Goal: Information Seeking & Learning: Learn about a topic

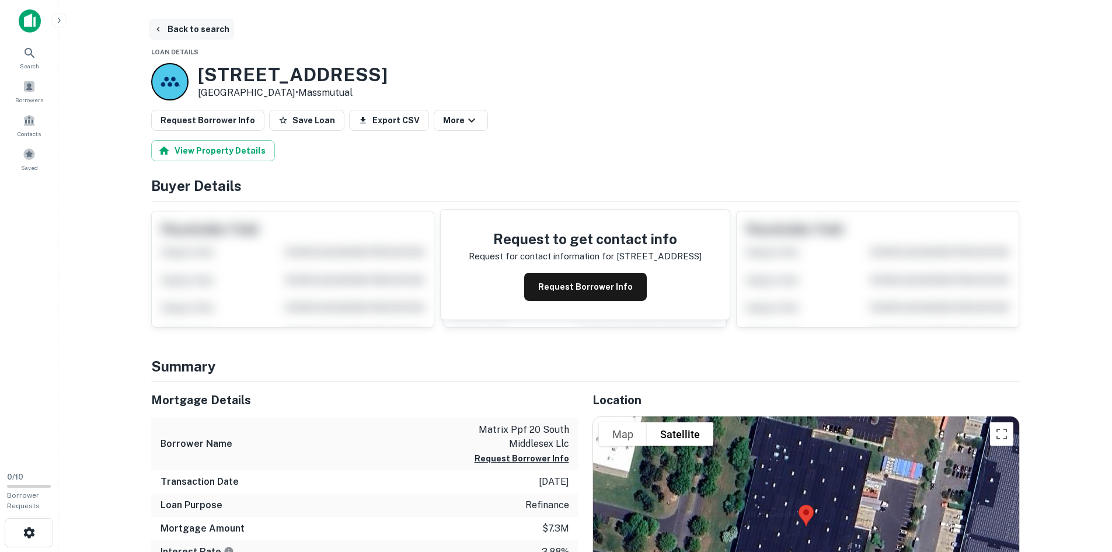
click at [190, 33] on button "Back to search" at bounding box center [191, 29] width 85 height 21
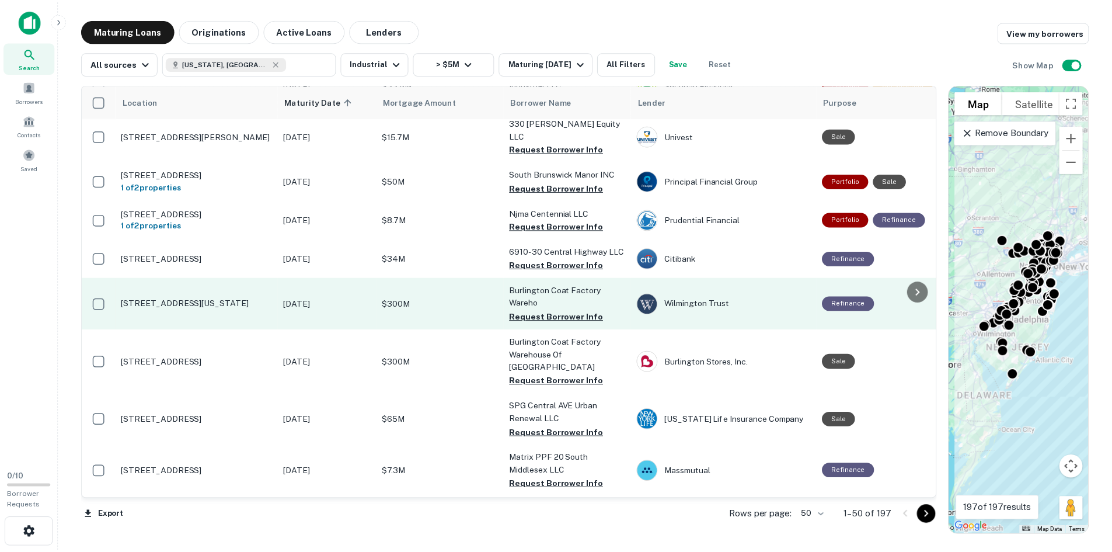
scroll to position [941, 0]
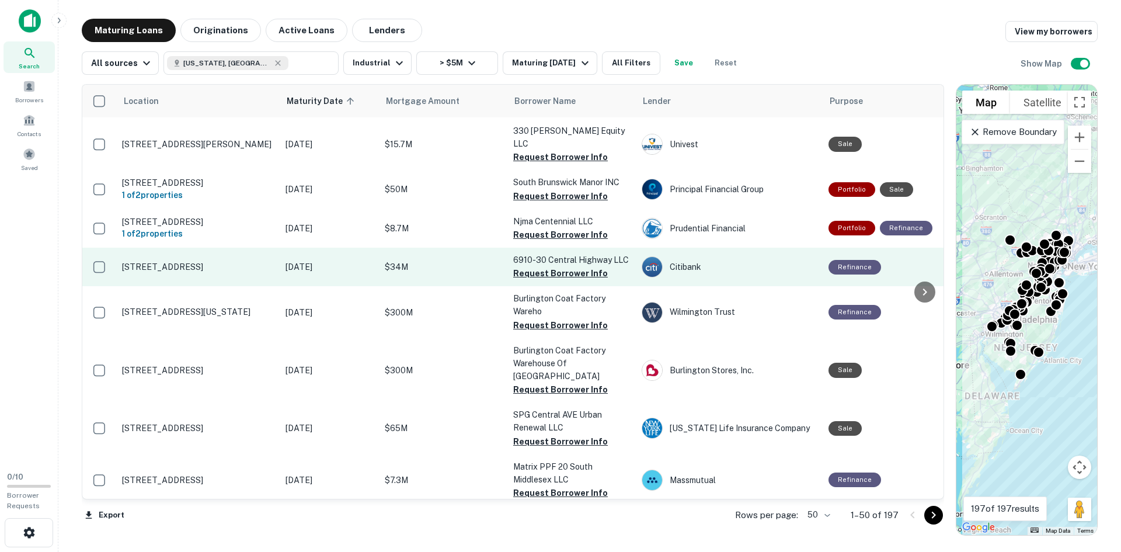
click at [183, 262] on p "[STREET_ADDRESS]" at bounding box center [198, 267] width 152 height 11
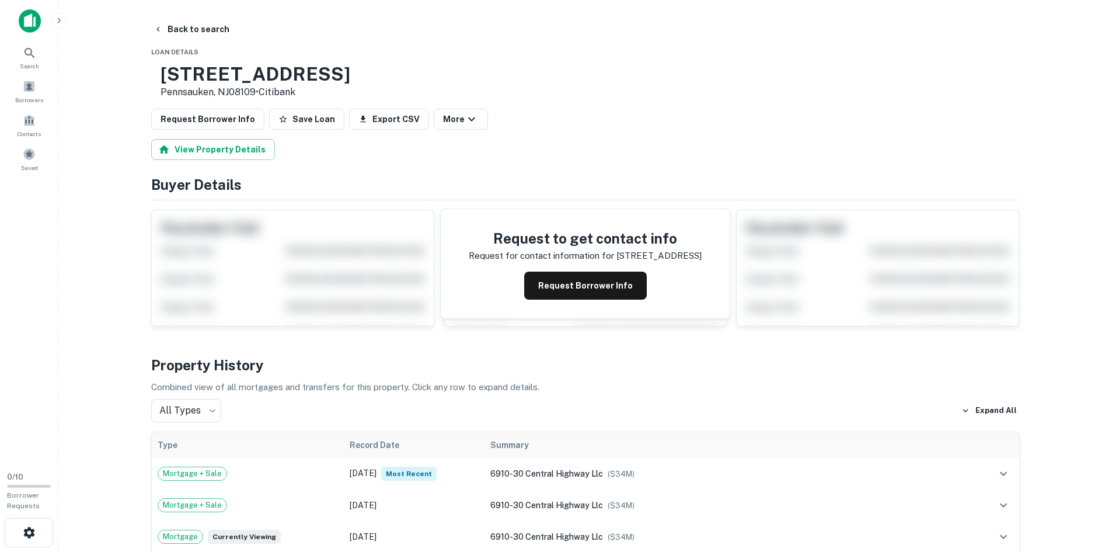
click at [245, 89] on p "Pennsauken, NJ08109 • Citibank" at bounding box center [256, 92] width 190 height 14
click at [242, 88] on p "Pennsauken, NJ08109 • Citibank" at bounding box center [256, 92] width 190 height 14
click at [242, 81] on h3 "[STREET_ADDRESS]" at bounding box center [256, 74] width 190 height 22
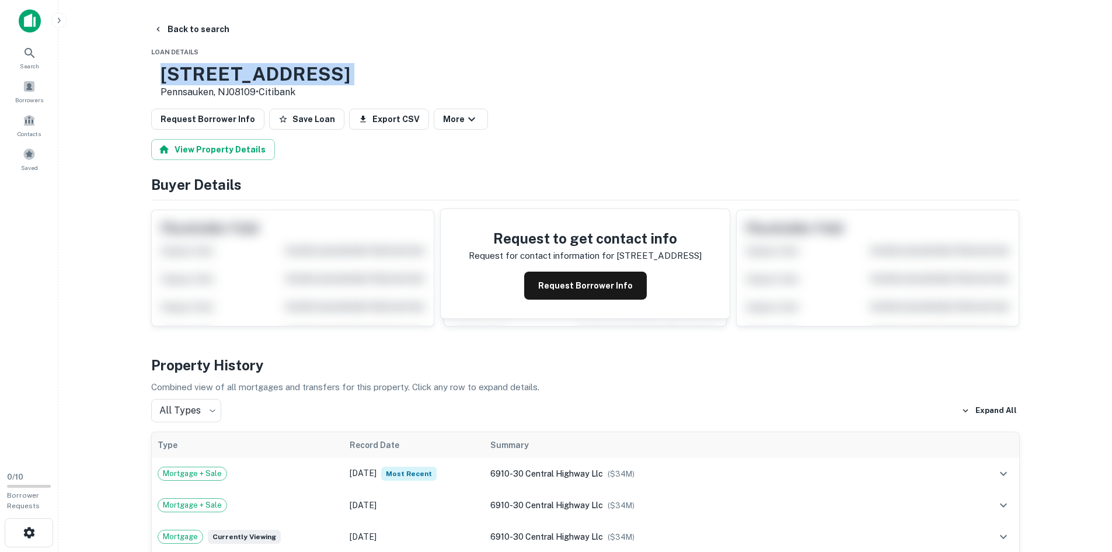
copy h3 "[STREET_ADDRESS]"
click at [180, 33] on button "Back to search" at bounding box center [191, 29] width 85 height 21
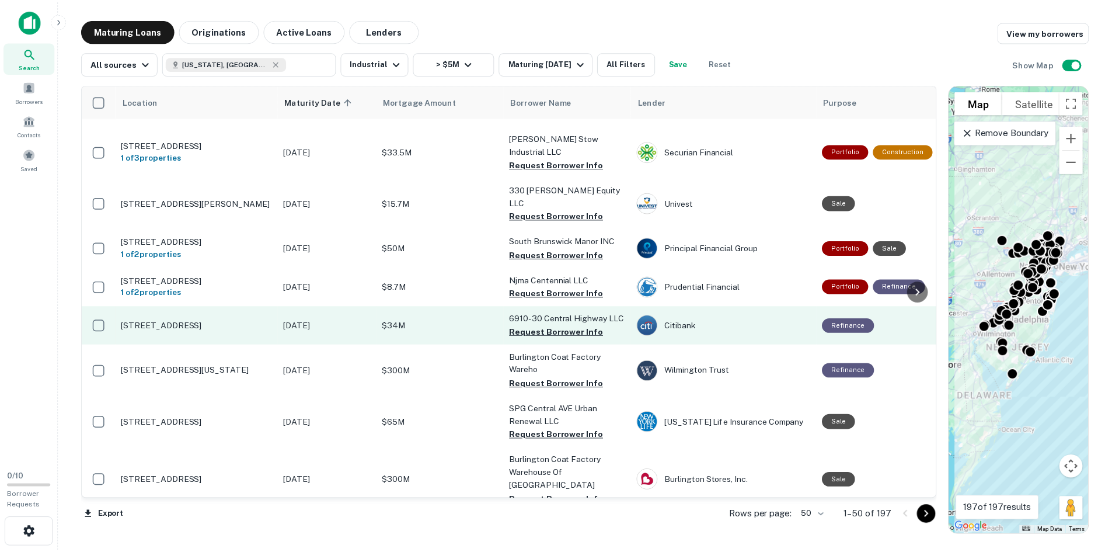
scroll to position [824, 0]
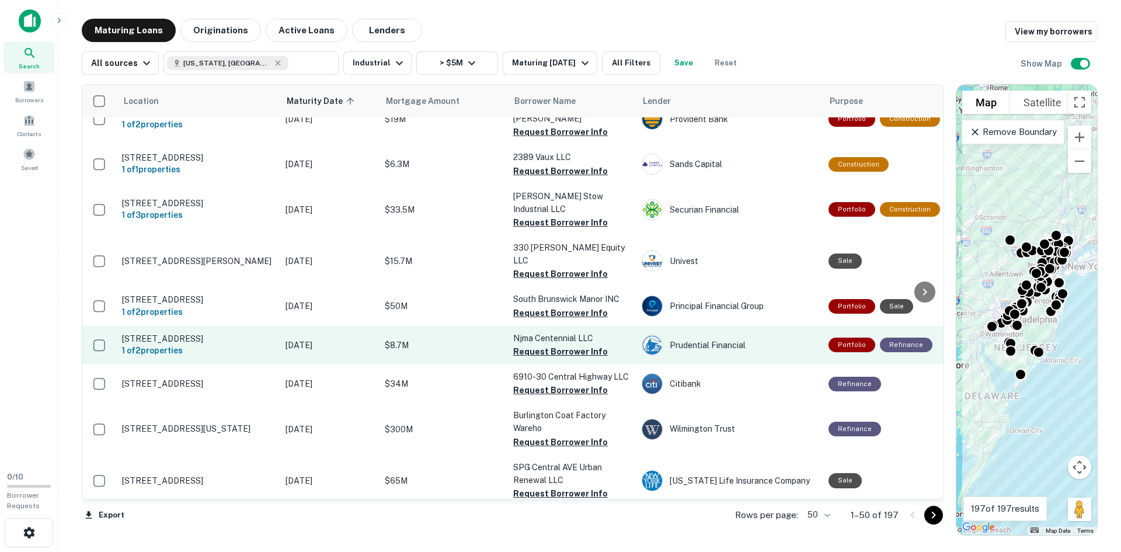
click at [164, 333] on p "[STREET_ADDRESS]" at bounding box center [198, 338] width 152 height 11
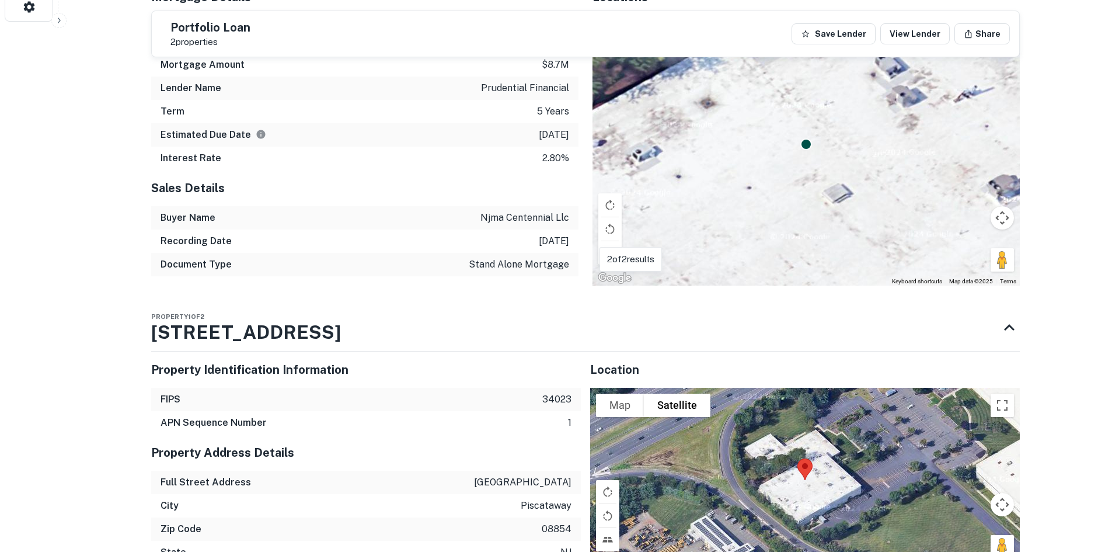
scroll to position [584, 0]
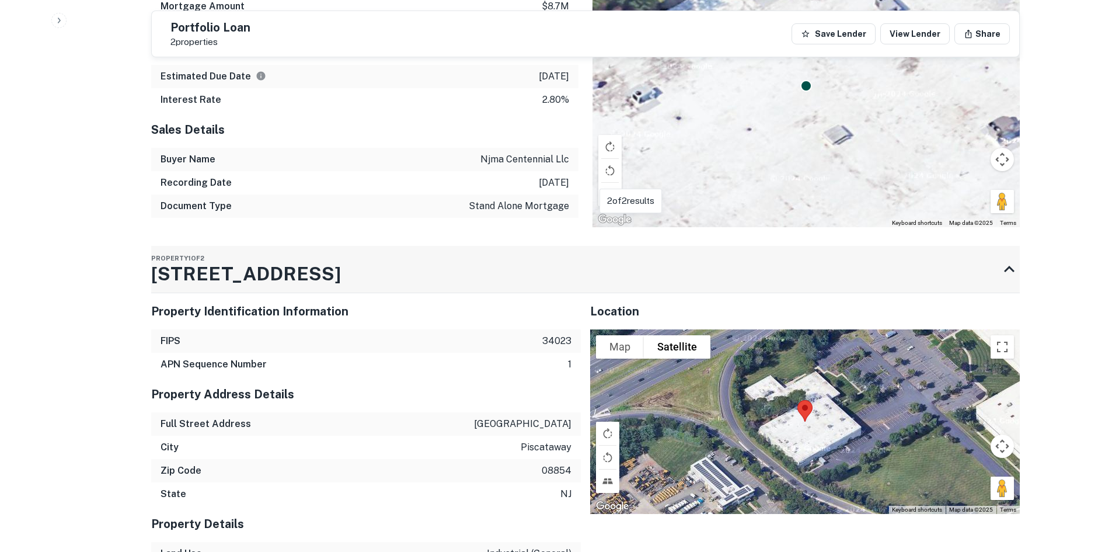
click at [274, 277] on h3 "[STREET_ADDRESS]" at bounding box center [246, 274] width 190 height 28
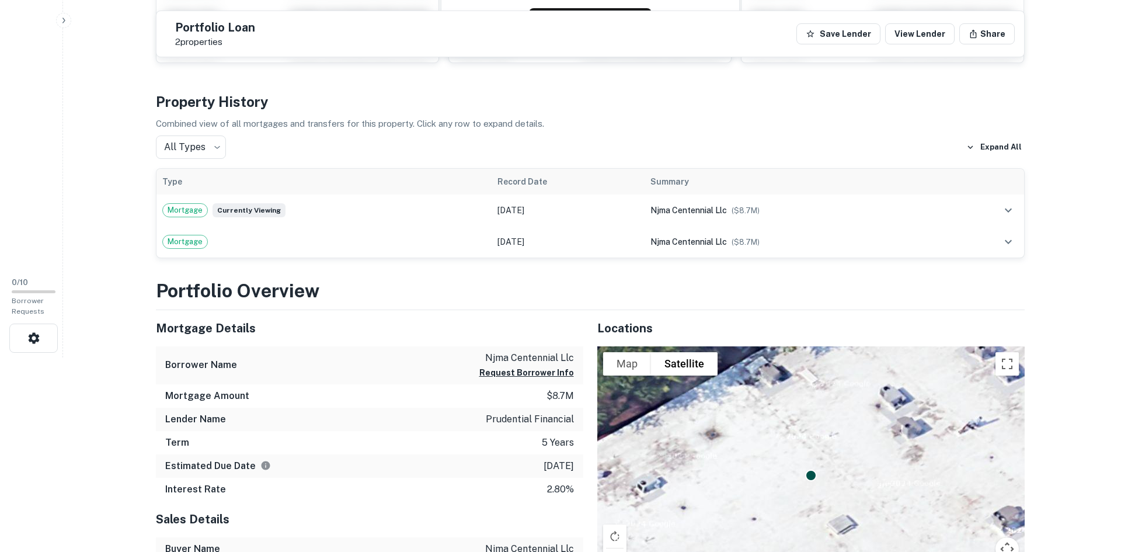
scroll to position [0, 0]
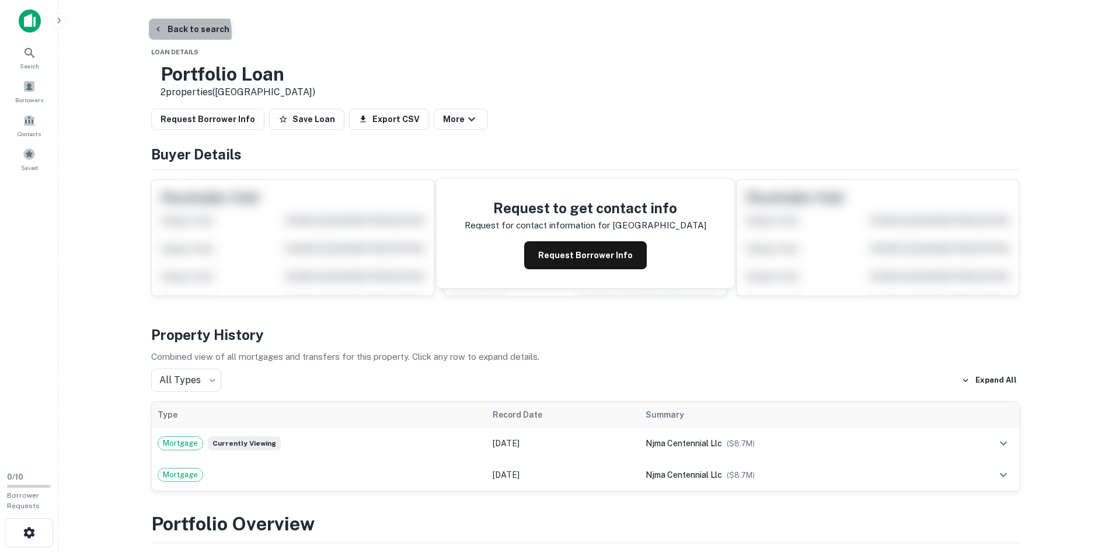
click at [175, 33] on button "Back to search" at bounding box center [191, 29] width 85 height 21
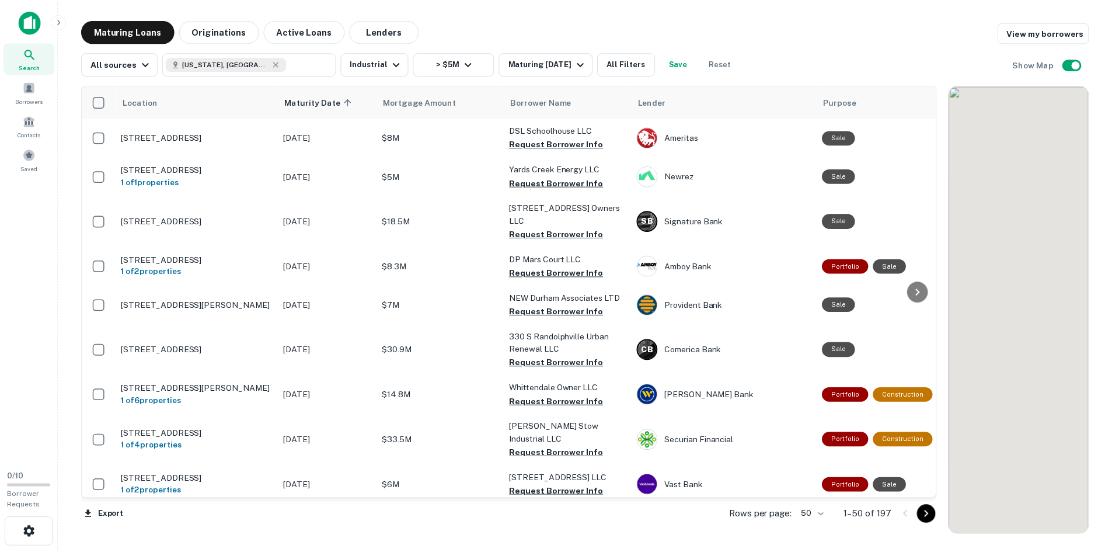
scroll to position [824, 0]
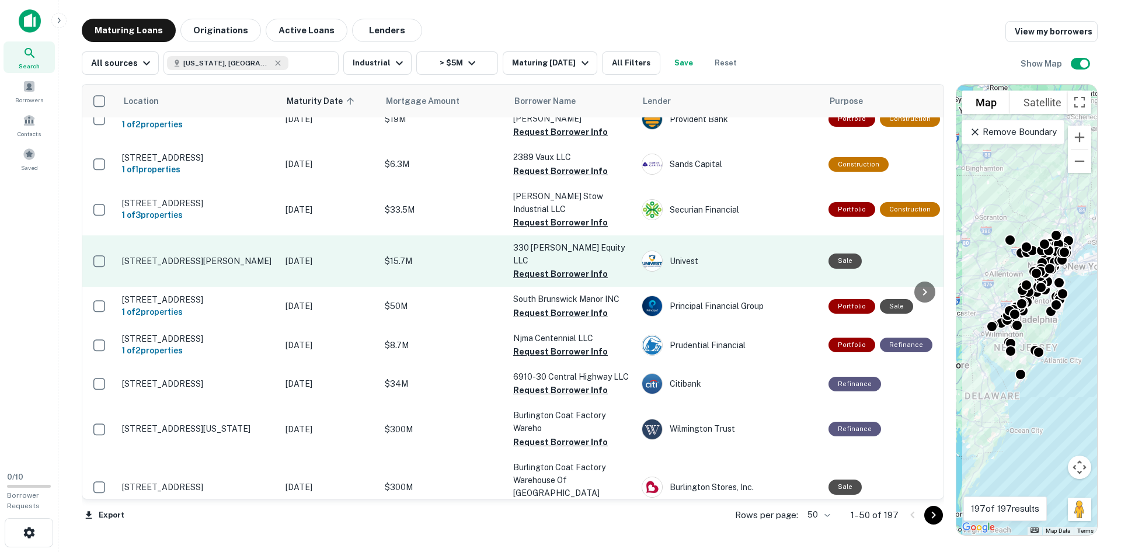
click at [168, 256] on p "[STREET_ADDRESS][PERSON_NAME]" at bounding box center [198, 261] width 152 height 11
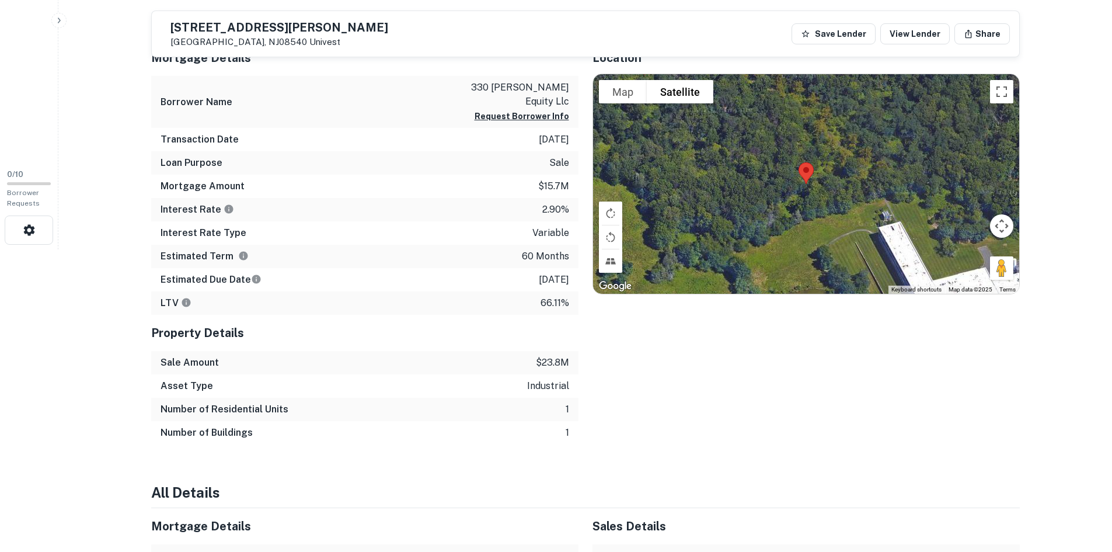
scroll to position [117, 0]
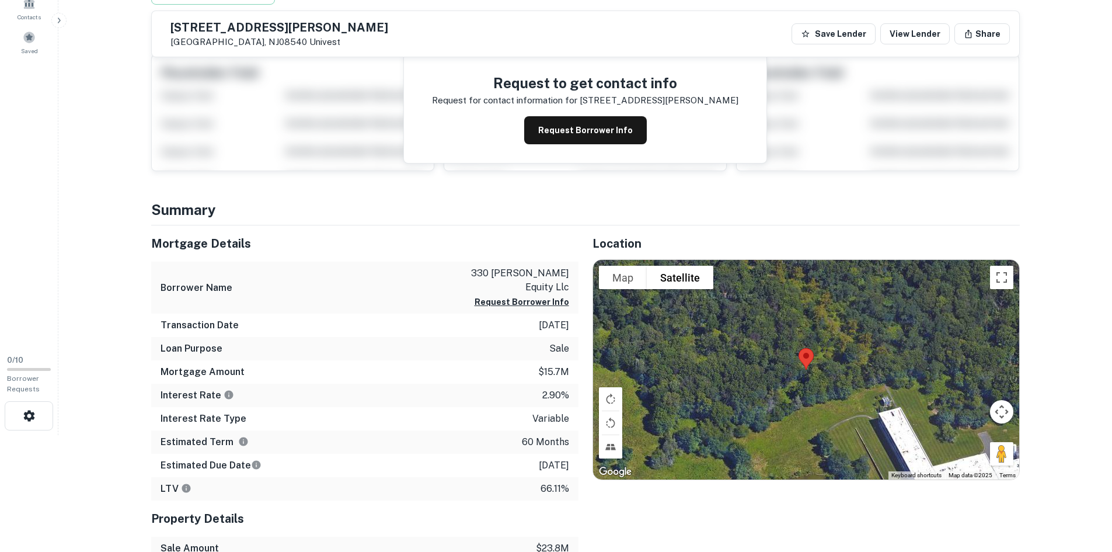
click at [239, 30] on h5 "[STREET_ADDRESS][PERSON_NAME]" at bounding box center [279, 28] width 218 height 12
copy h5 "[STREET_ADDRESS][PERSON_NAME]"
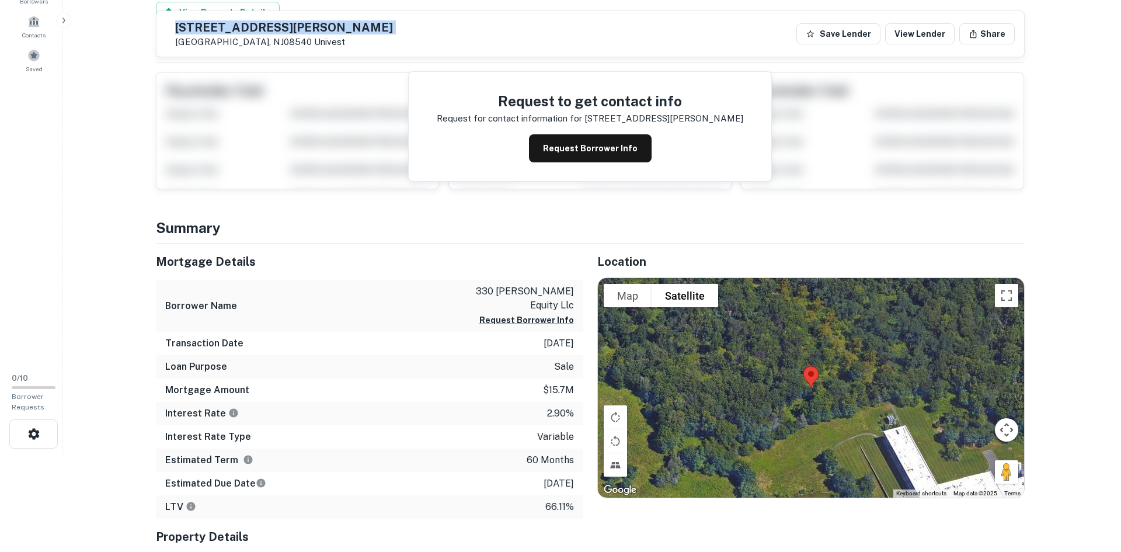
scroll to position [0, 0]
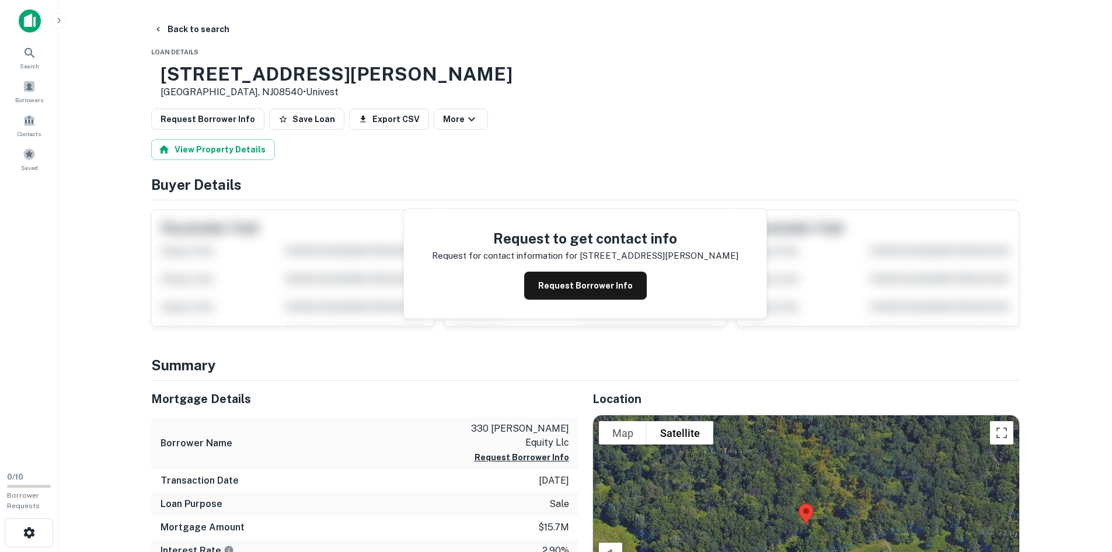
drag, startPoint x: 111, startPoint y: 232, endPoint x: 106, endPoint y: 194, distance: 39.0
click at [112, 232] on main "Back to search Loan Details [STREET_ADDRESS][PERSON_NAME] • Univest Request Bor…" at bounding box center [585, 276] width 1054 height 552
click at [170, 36] on button "Back to search" at bounding box center [191, 29] width 85 height 21
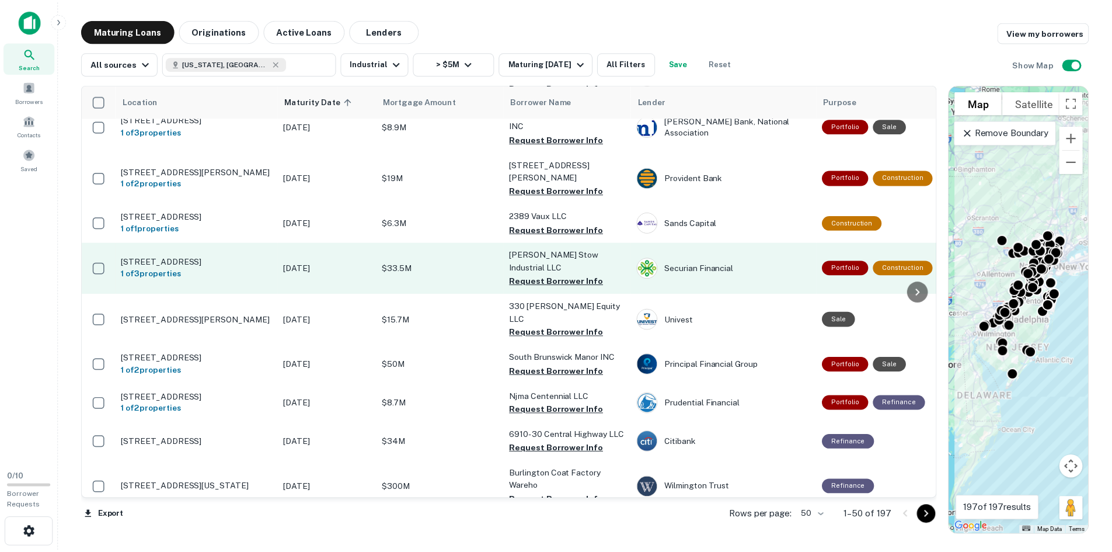
scroll to position [759, 0]
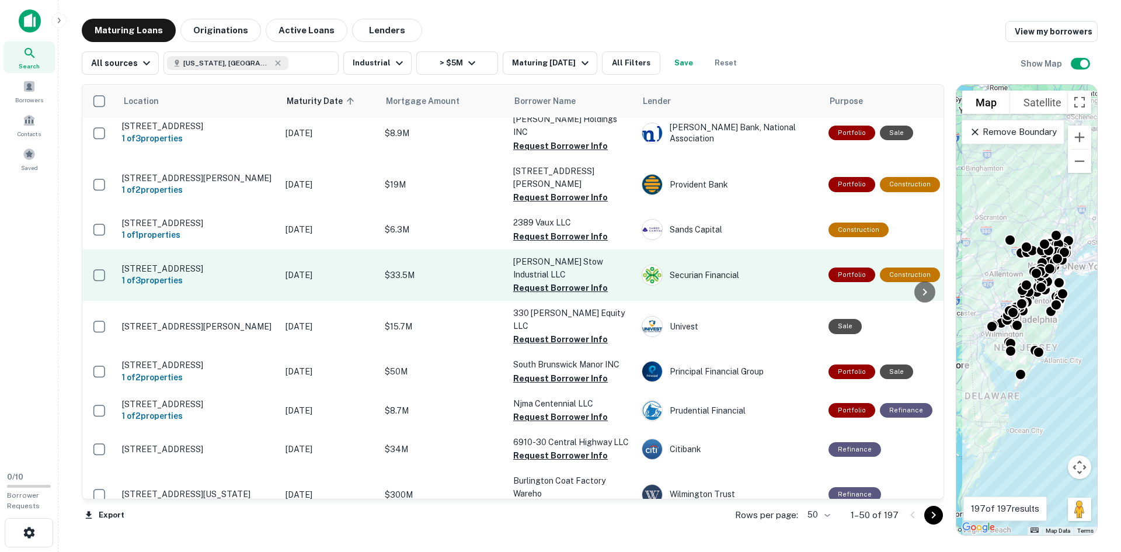
click at [172, 263] on p "[STREET_ADDRESS]" at bounding box center [198, 268] width 152 height 11
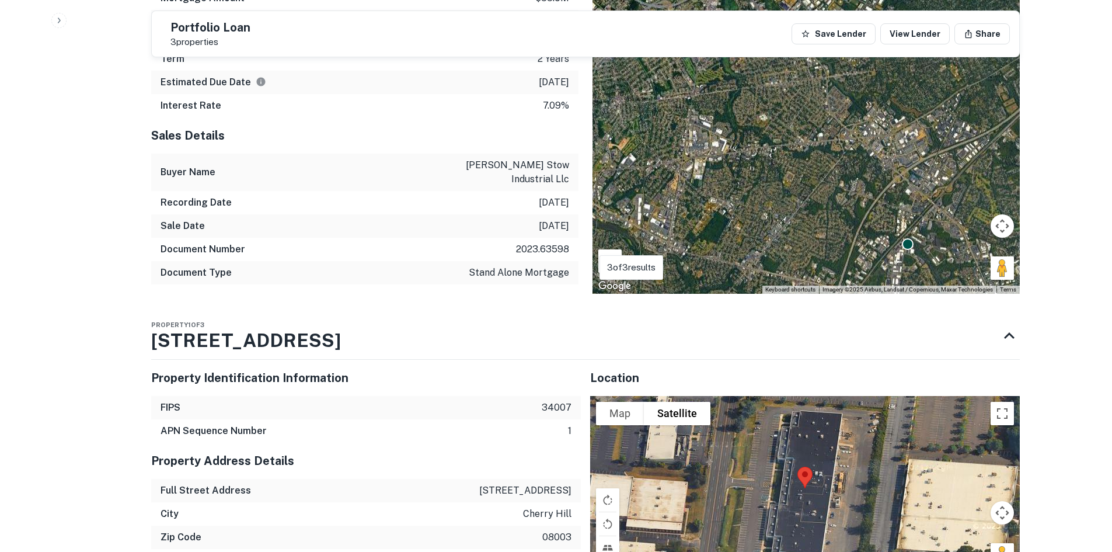
scroll to position [642, 0]
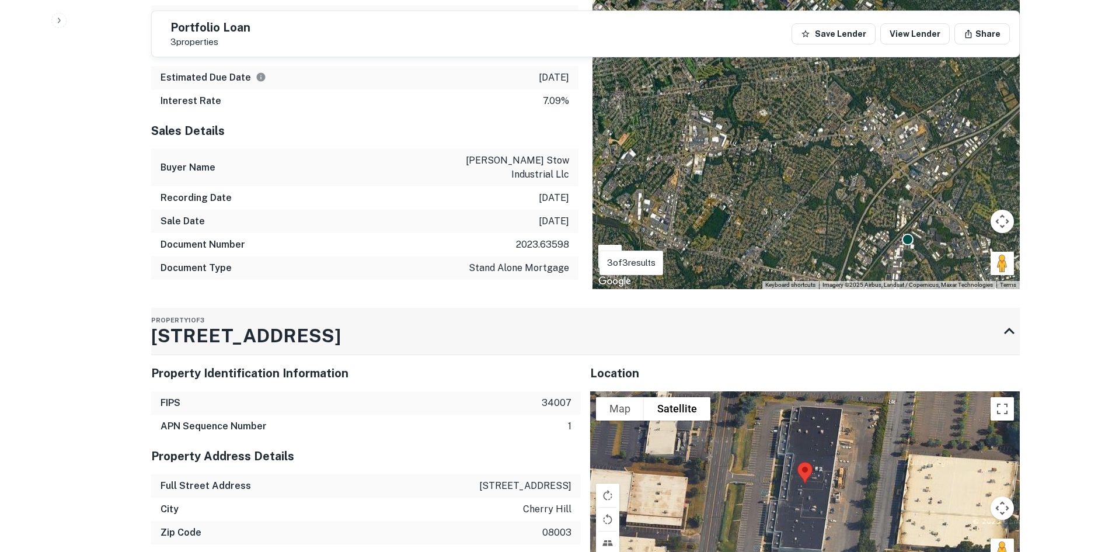
click at [295, 347] on h3 "[STREET_ADDRESS]" at bounding box center [246, 336] width 190 height 28
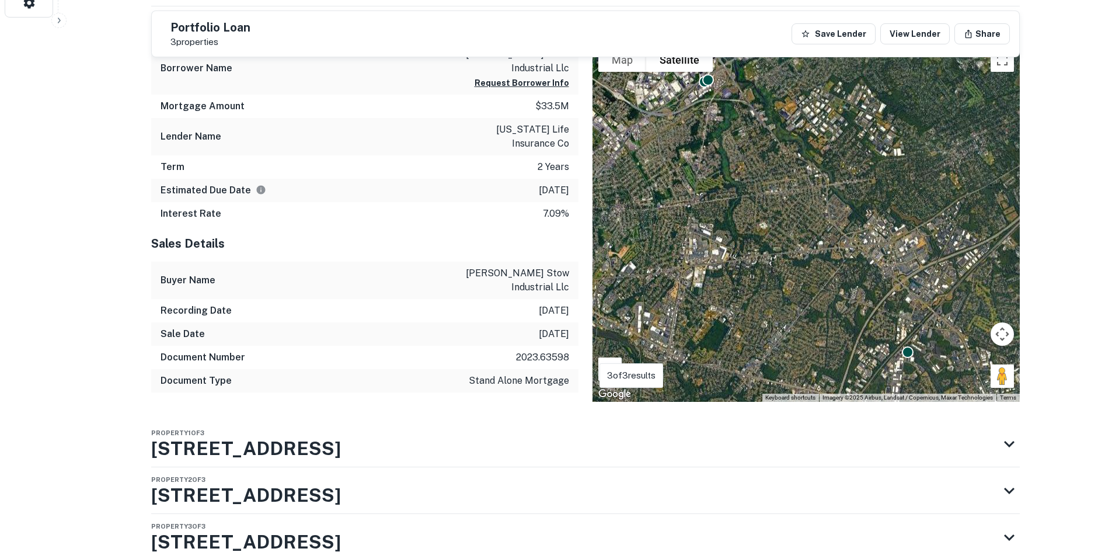
scroll to position [595, 0]
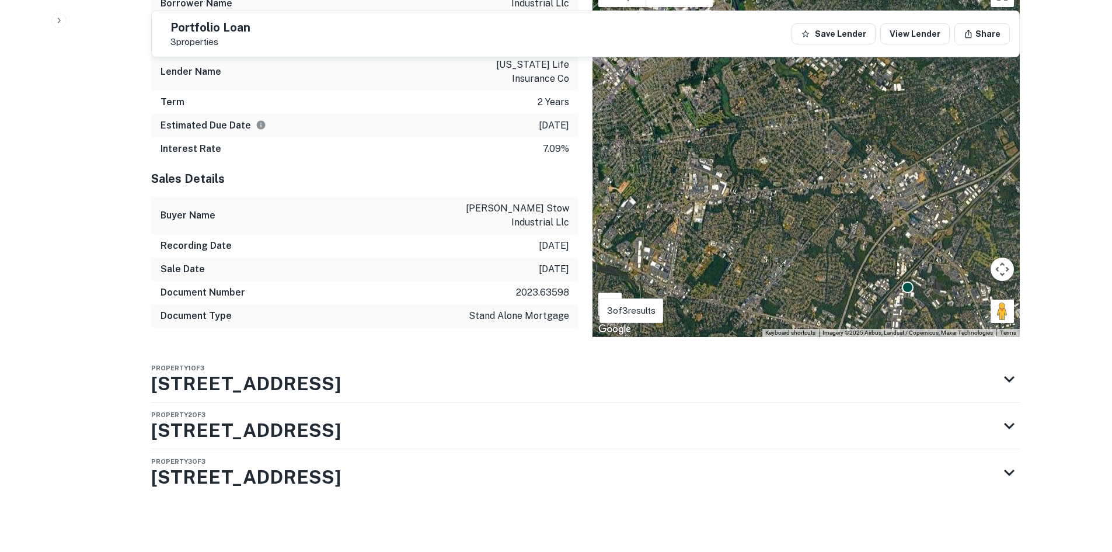
drag, startPoint x: 374, startPoint y: 375, endPoint x: 376, endPoint y: 354, distance: 21.1
click at [375, 375] on div "Property 1 of 3 [STREET_ADDRESS]" at bounding box center [575, 378] width 848 height 47
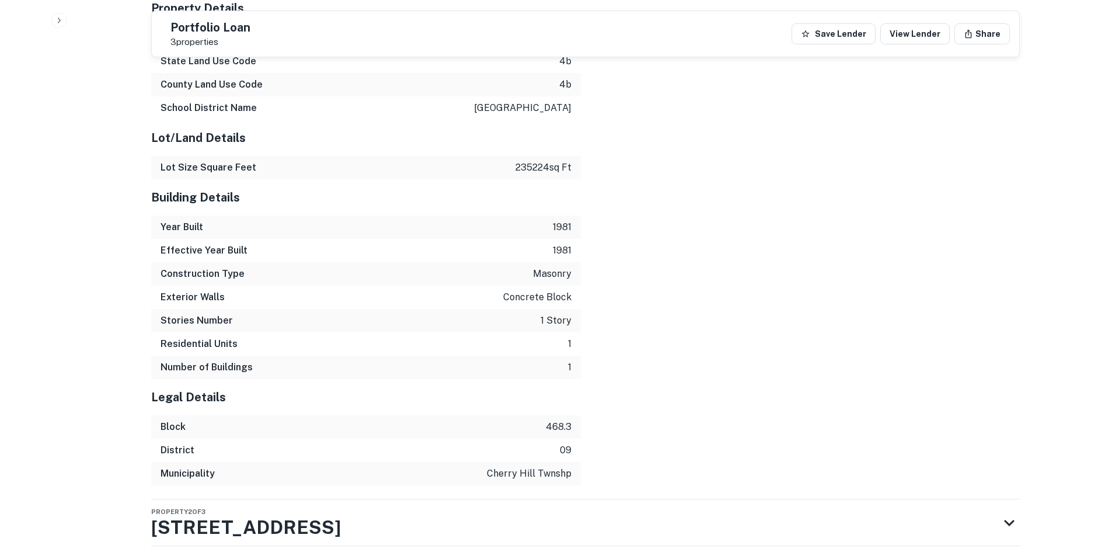
scroll to position [1331, 0]
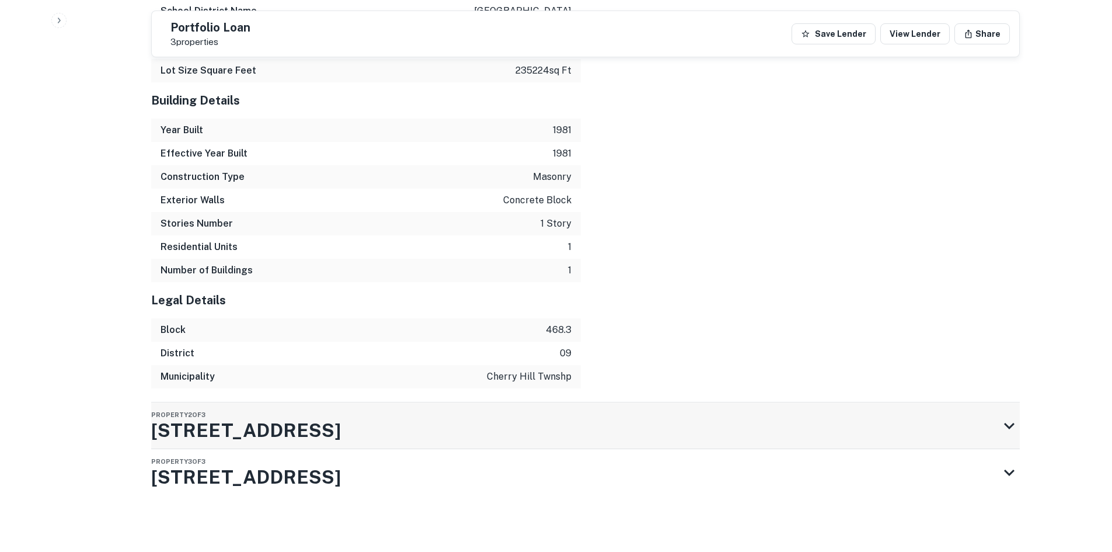
click at [371, 419] on div "Property 2 of 3 [STREET_ADDRESS]" at bounding box center [575, 425] width 848 height 47
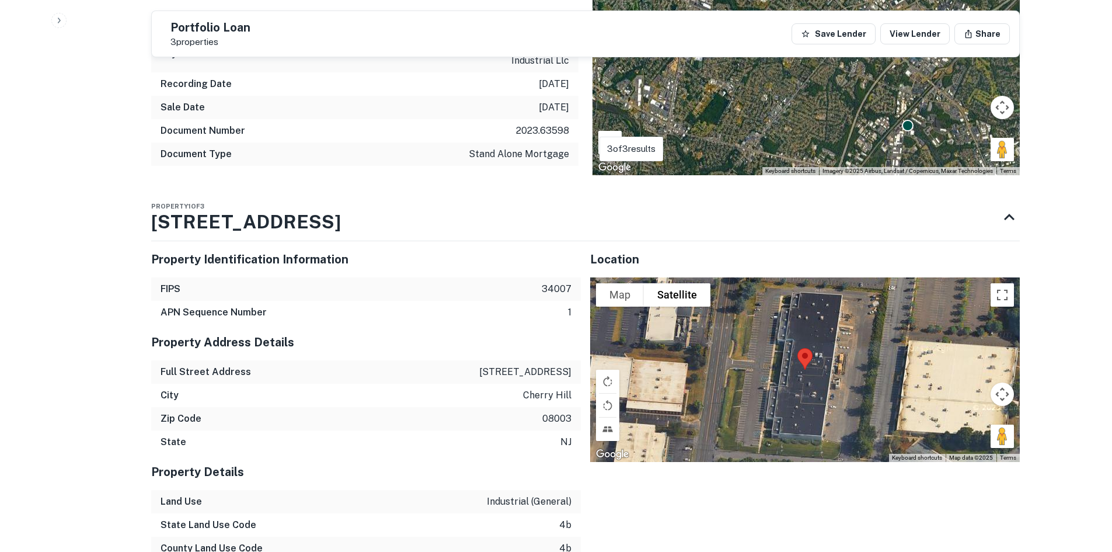
scroll to position [759, 0]
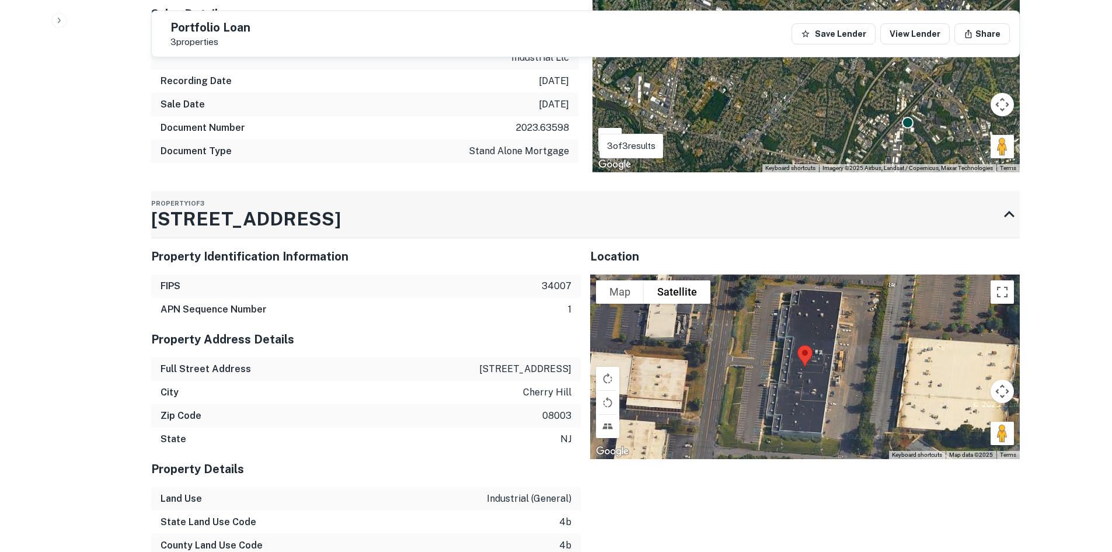
click at [294, 238] on div "Property 1 of 3 [STREET_ADDRESS]" at bounding box center [246, 214] width 190 height 47
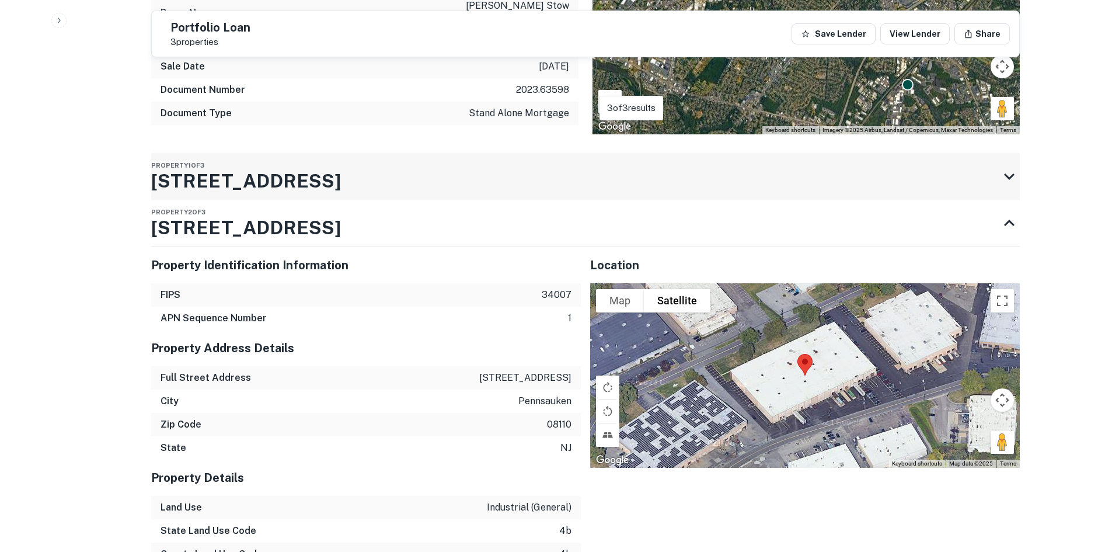
scroll to position [817, 0]
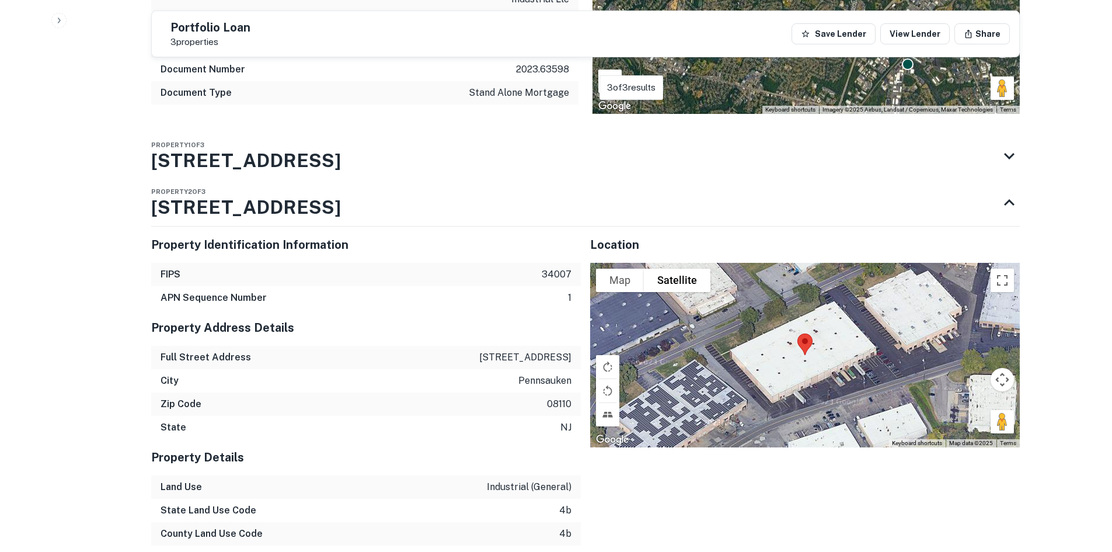
click at [313, 263] on div "FIPS 34007" at bounding box center [366, 274] width 430 height 23
click at [310, 259] on div "Property Identification Information" at bounding box center [366, 244] width 430 height 36
click at [308, 246] on h5 "Property Identification Information" at bounding box center [366, 245] width 430 height 18
click at [338, 210] on h3 "[STREET_ADDRESS]" at bounding box center [246, 207] width 190 height 28
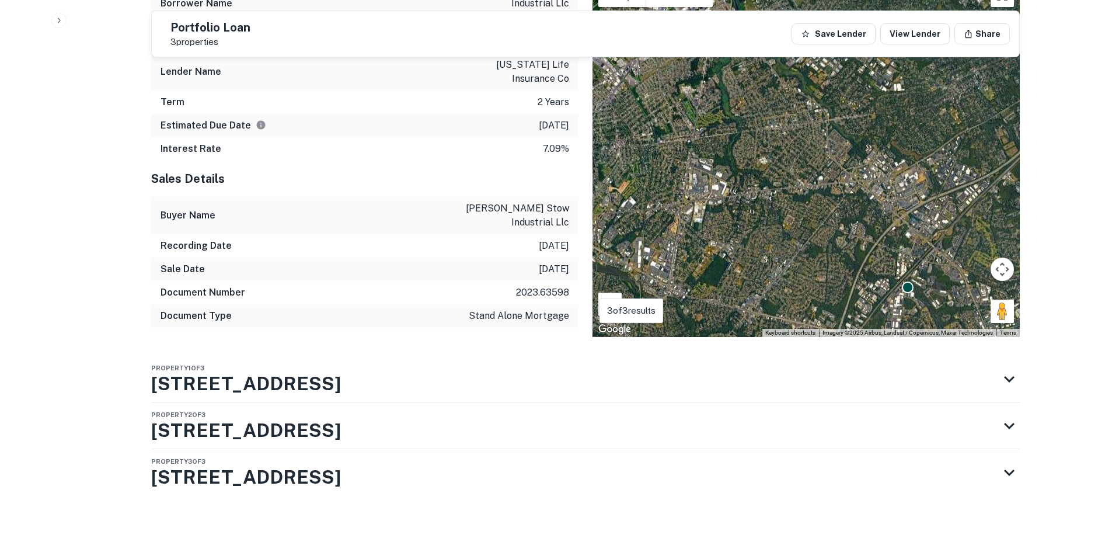
scroll to position [595, 0]
click at [246, 50] on div "Portfolio Loan 3 properties Save Lender View Lender Share" at bounding box center [585, 34] width 867 height 46
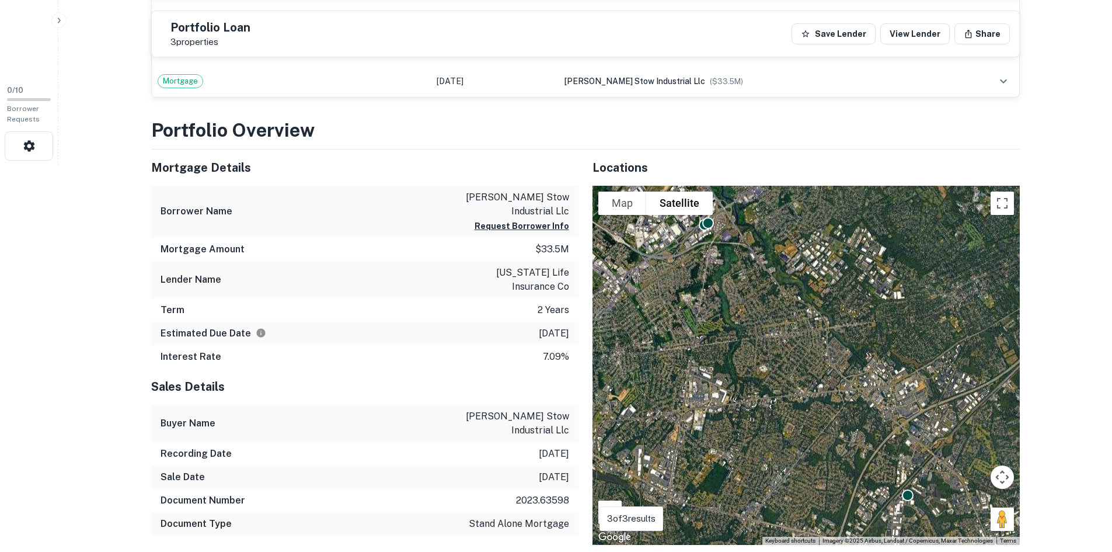
scroll to position [361, 0]
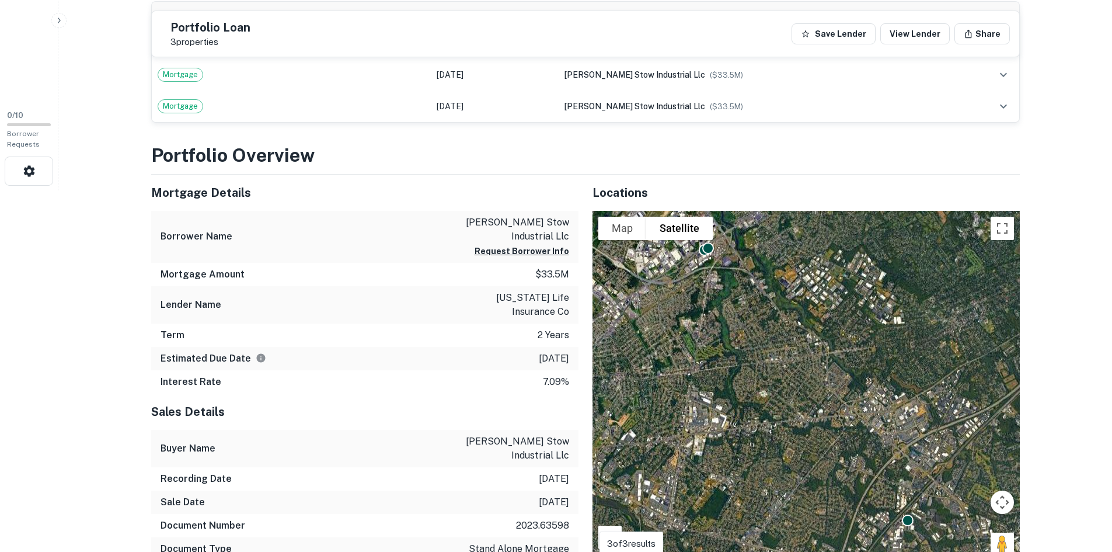
click at [421, 173] on div "Portfolio Overview Mortgage Details Borrower Name [PERSON_NAME] stow industrial…" at bounding box center [585, 462] width 869 height 643
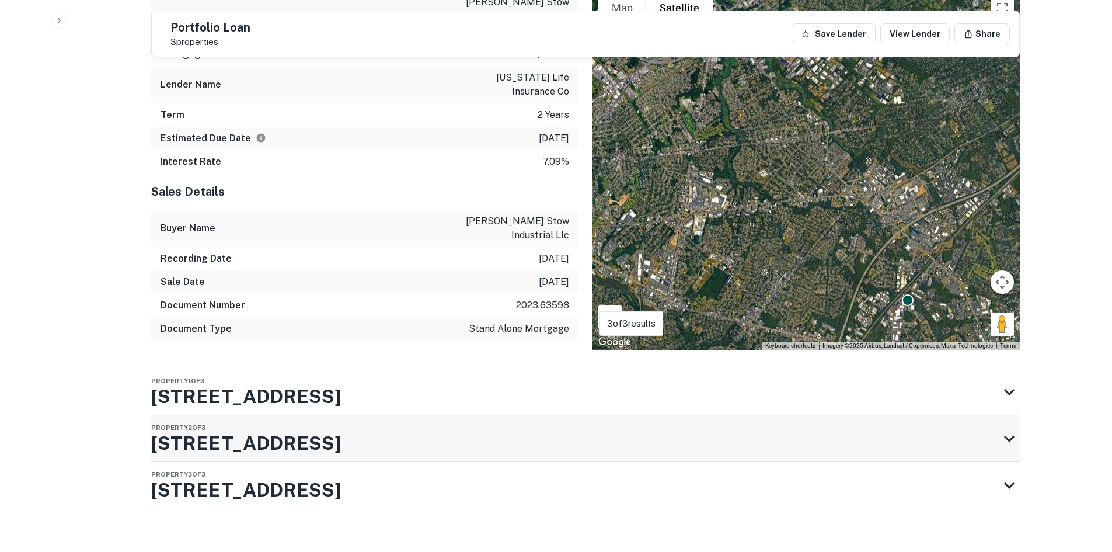
scroll to position [595, 0]
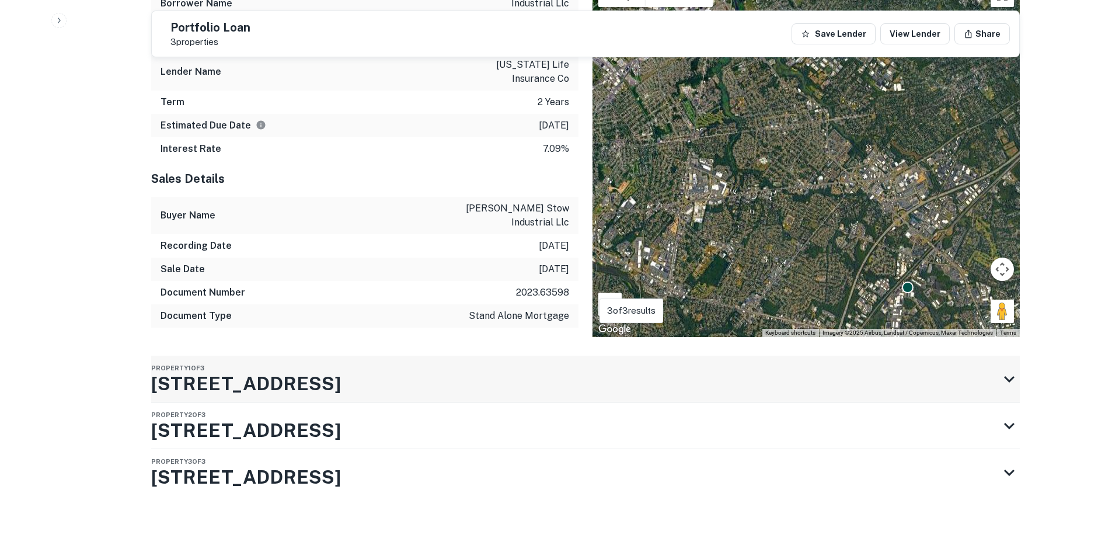
click at [407, 389] on div "Property 1 of 3 [STREET_ADDRESS]" at bounding box center [575, 378] width 848 height 47
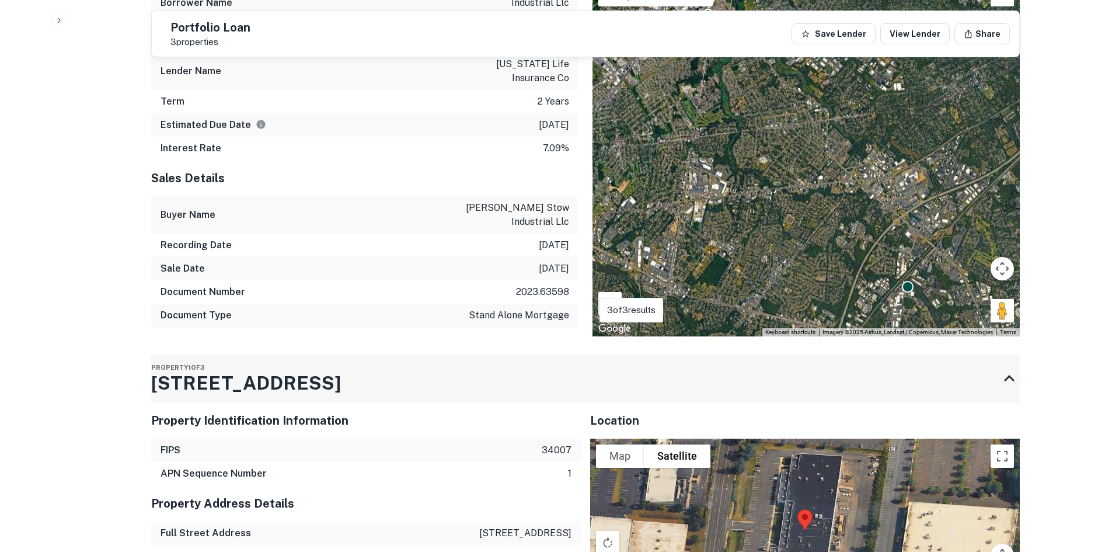
click at [407, 389] on div "Property 1 of 3 [STREET_ADDRESS]" at bounding box center [575, 378] width 848 height 47
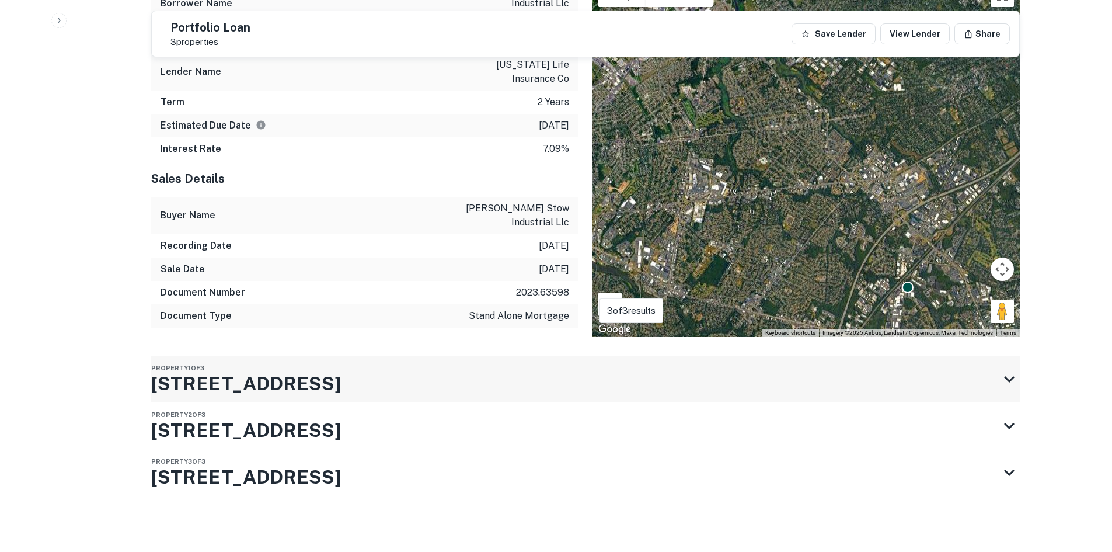
click at [407, 389] on div "Property 1 of 3 [STREET_ADDRESS]" at bounding box center [575, 378] width 848 height 47
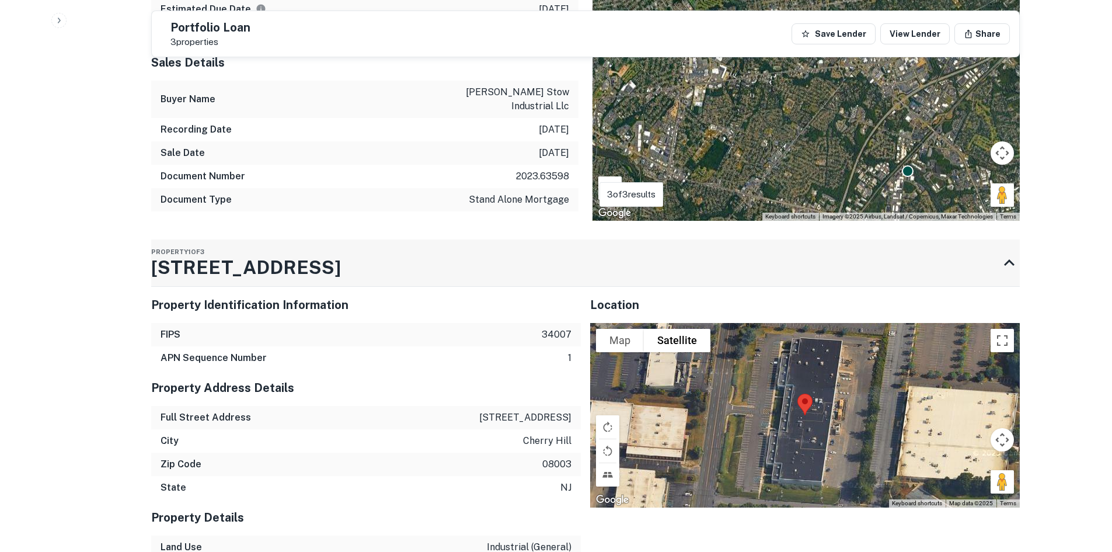
scroll to position [712, 0]
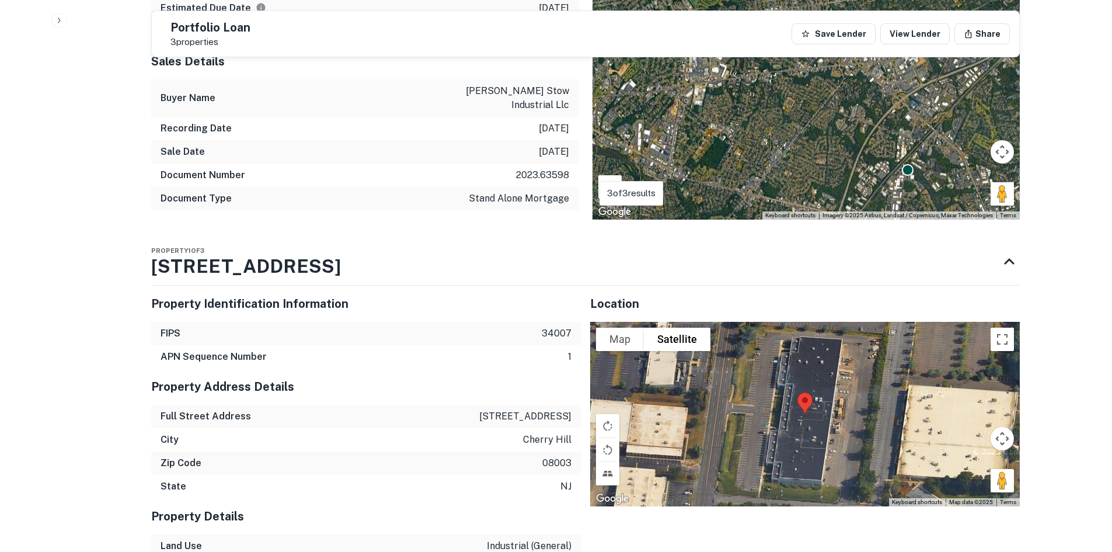
click at [411, 302] on h5 "Property Identification Information" at bounding box center [366, 304] width 430 height 18
click at [1013, 257] on icon at bounding box center [1009, 261] width 21 height 21
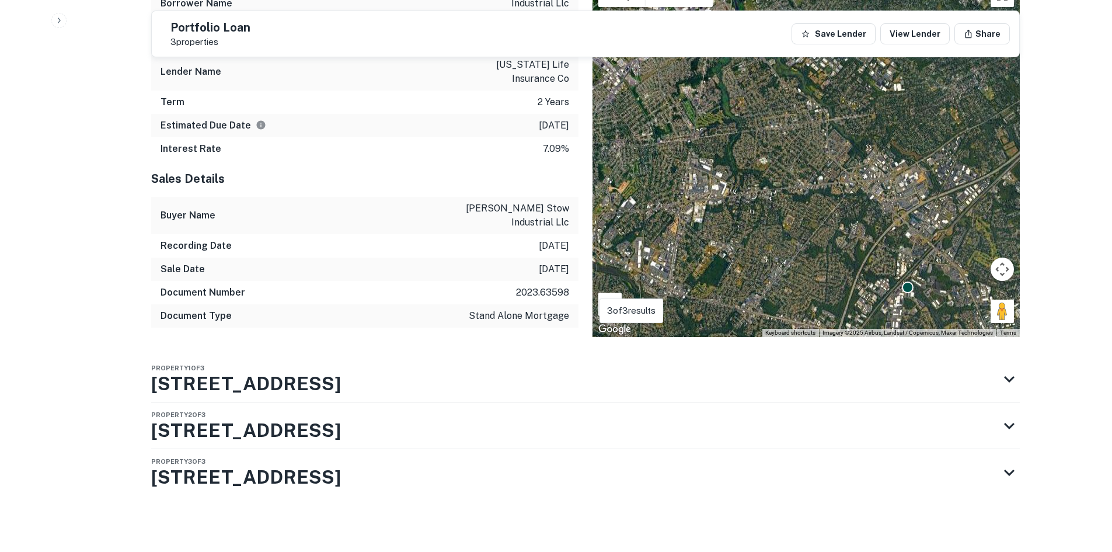
scroll to position [595, 0]
drag, startPoint x: 316, startPoint y: 424, endPoint x: 337, endPoint y: 394, distance: 36.8
click at [316, 423] on h3 "[STREET_ADDRESS]" at bounding box center [246, 430] width 190 height 28
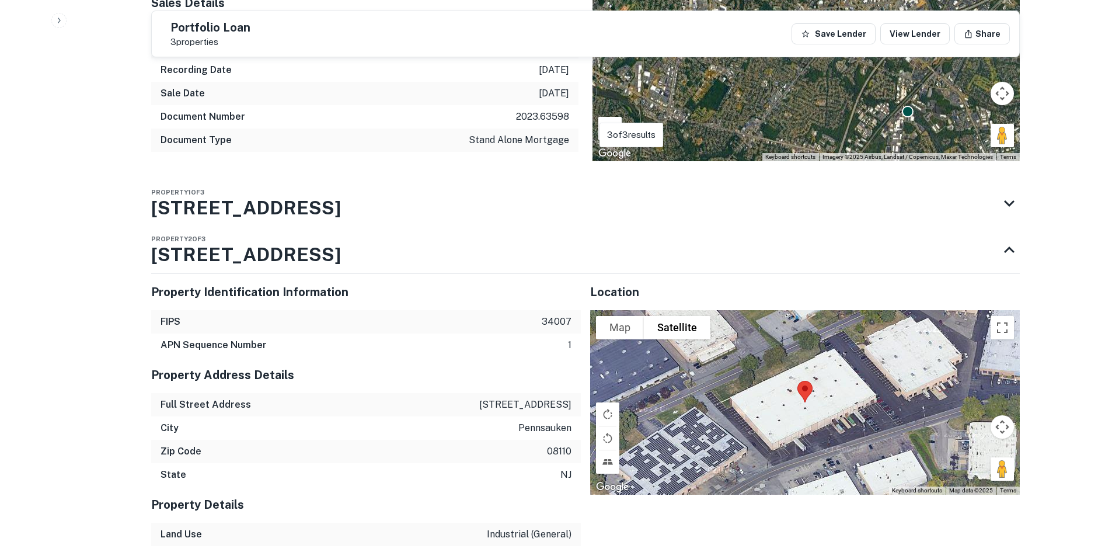
scroll to position [536, 0]
click at [633, 259] on div "Property 2 of 3 [STREET_ADDRESS]" at bounding box center [575, 249] width 848 height 47
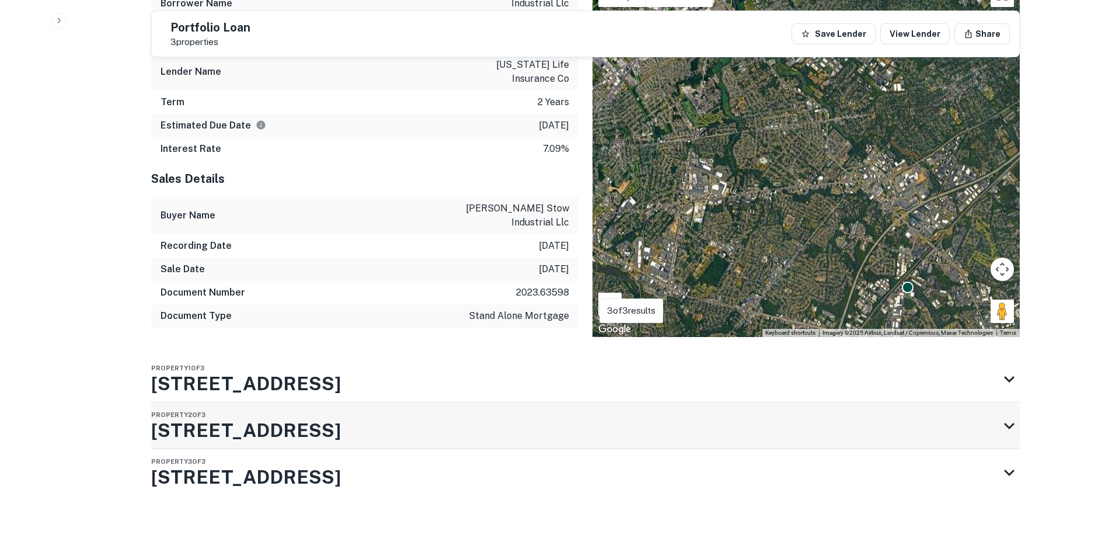
scroll to position [595, 0]
